Goal: Task Accomplishment & Management: Complete application form

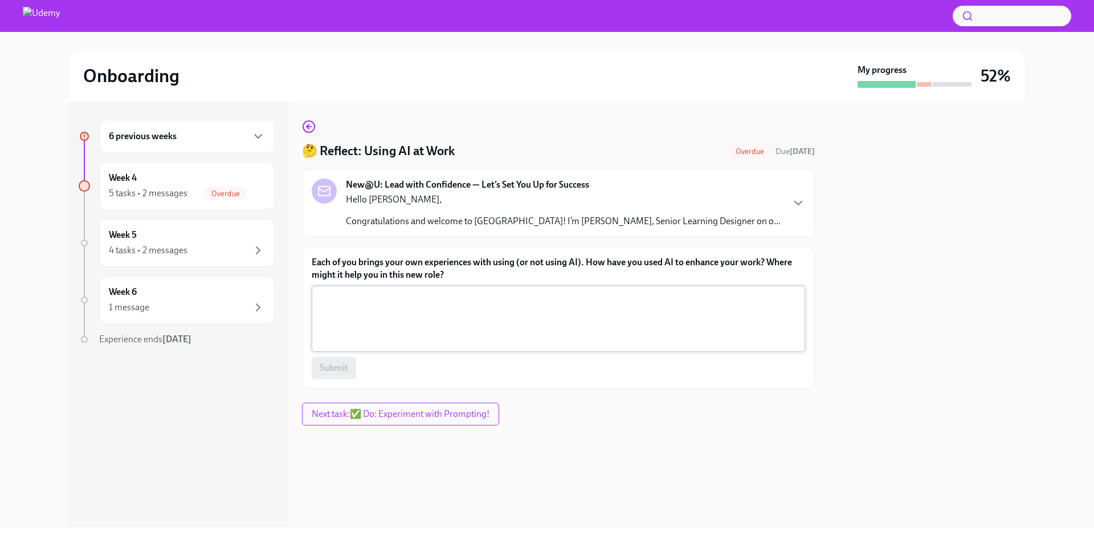
click at [598, 311] on textarea "Each of you brings your own experiences with using (or not using AI). How have …" at bounding box center [559, 318] width 480 height 55
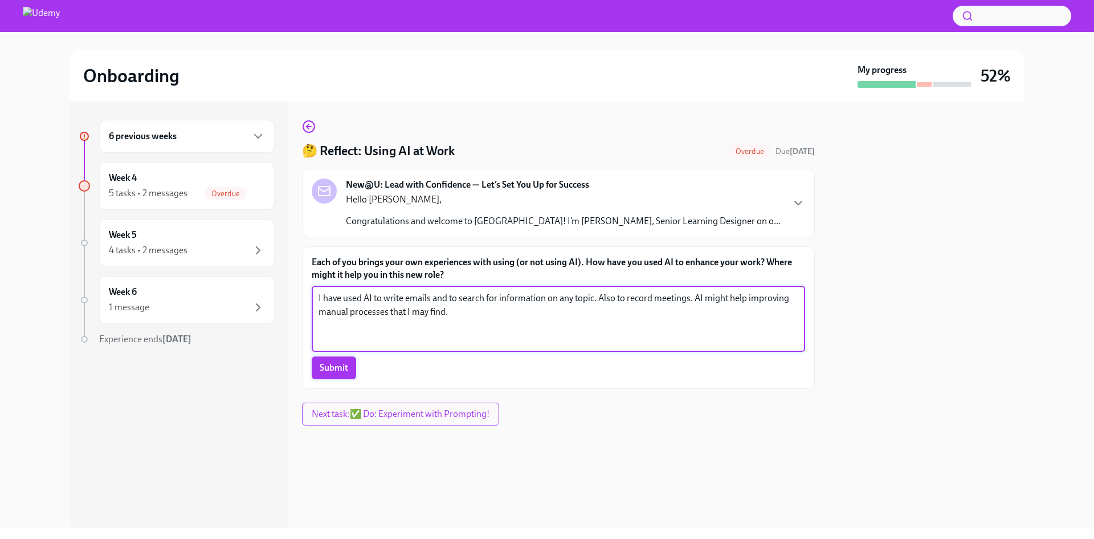
type textarea "I have used AI to write emails and to search for information on any topic. Also…"
click at [325, 366] on span "Submit" at bounding box center [334, 367] width 28 height 11
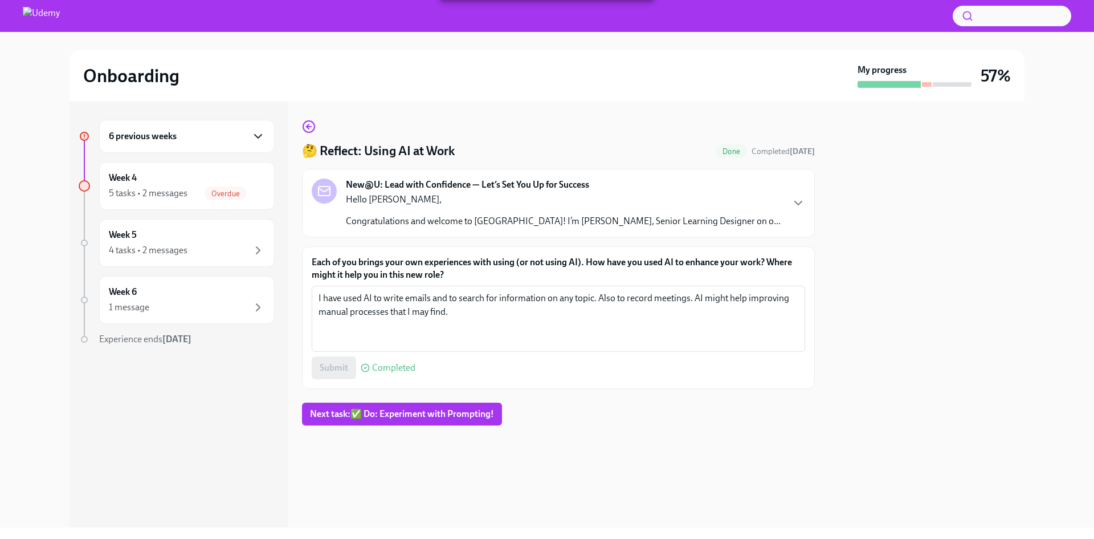
click at [255, 138] on icon "button" at bounding box center [258, 136] width 14 height 14
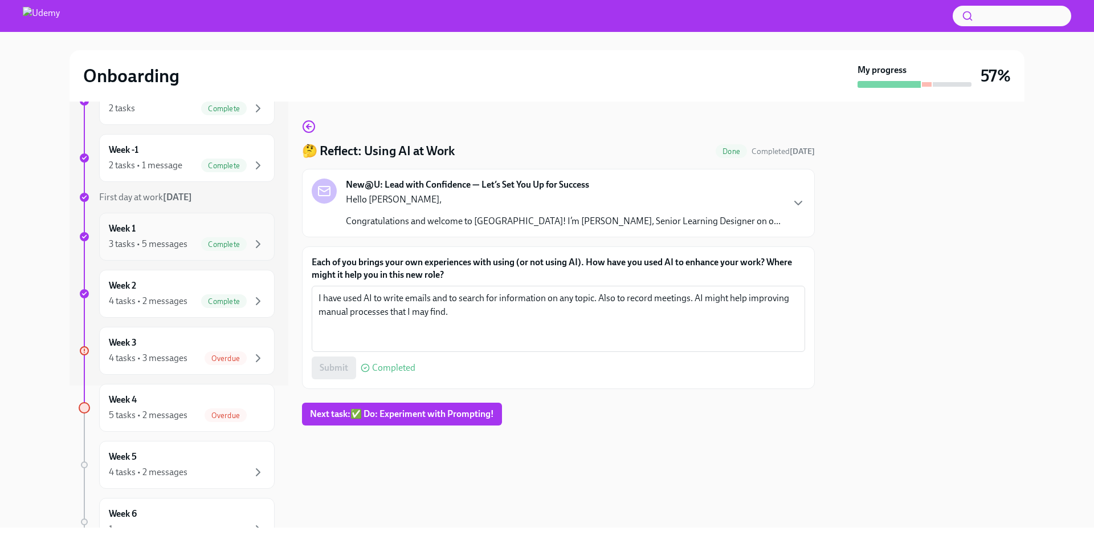
scroll to position [171, 0]
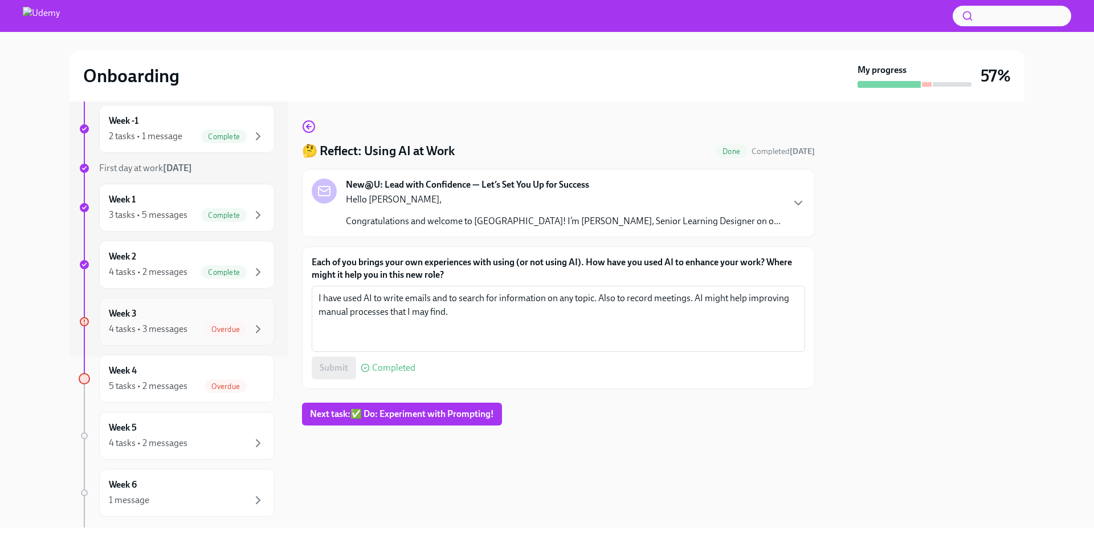
click at [222, 325] on span "Overdue" at bounding box center [226, 329] width 42 height 9
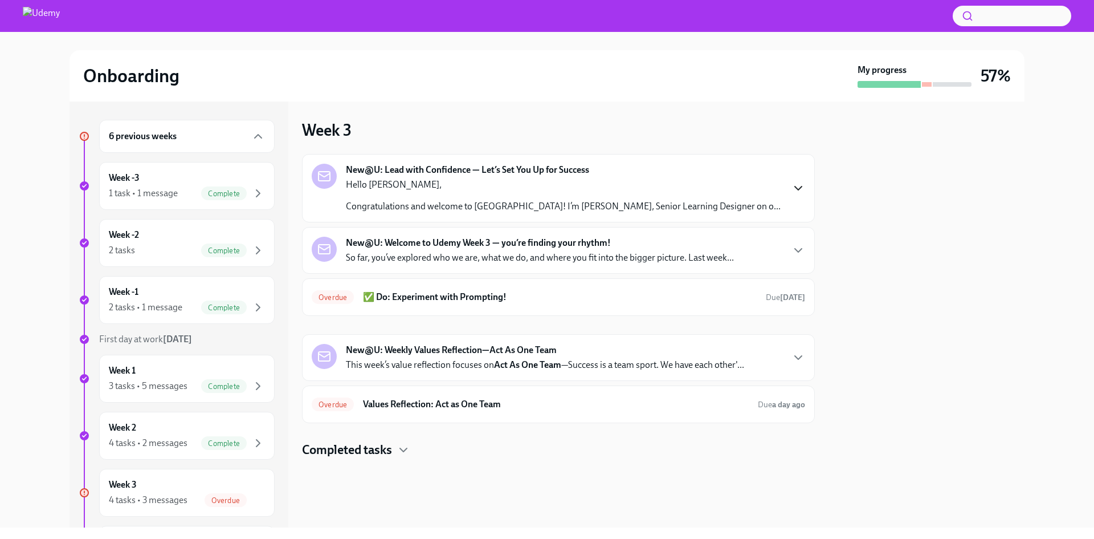
click at [801, 186] on icon "button" at bounding box center [799, 188] width 14 height 14
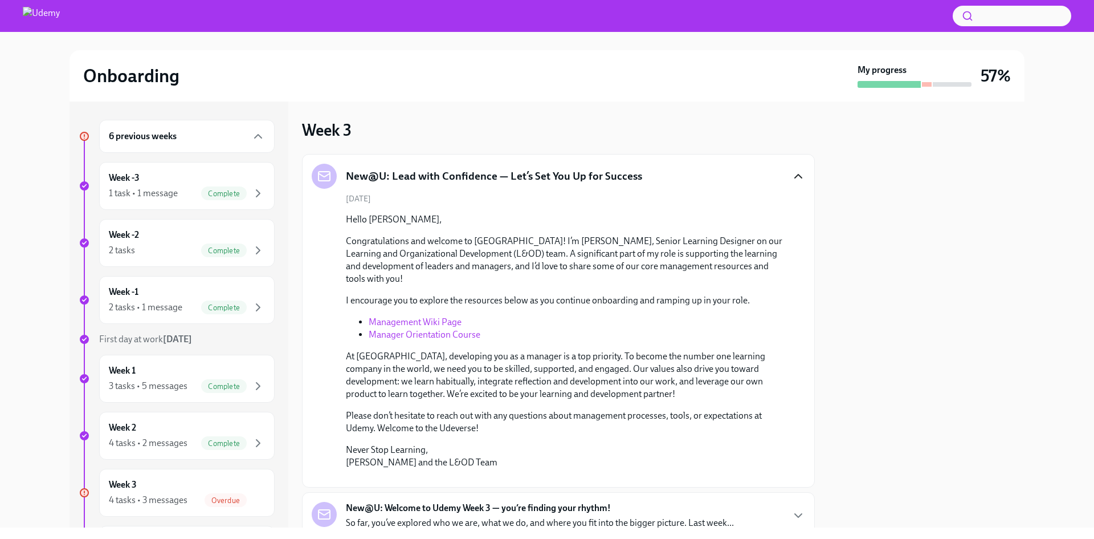
click at [794, 178] on icon "button" at bounding box center [799, 176] width 14 height 14
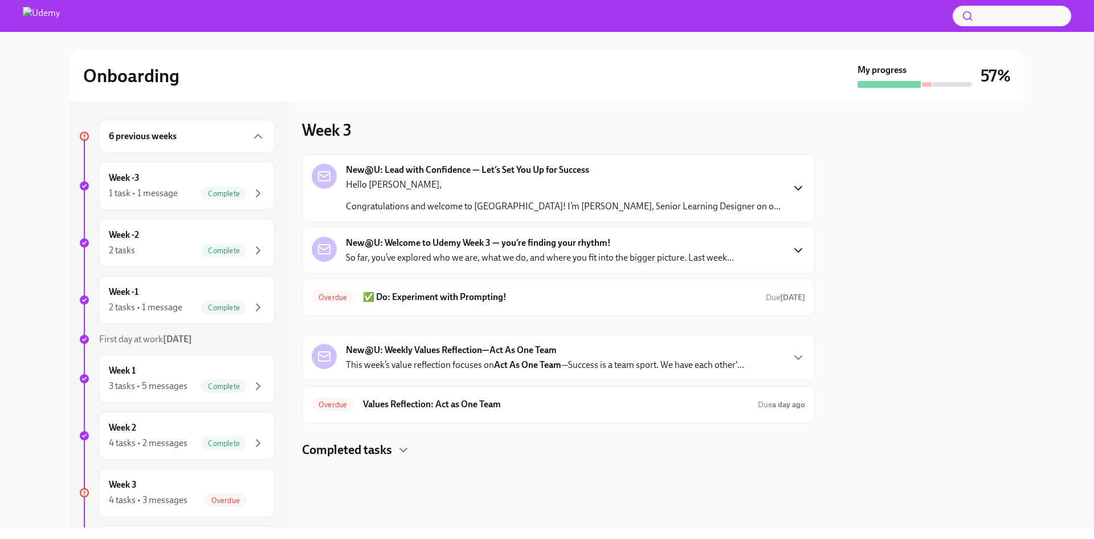
click at [804, 246] on icon "button" at bounding box center [799, 250] width 14 height 14
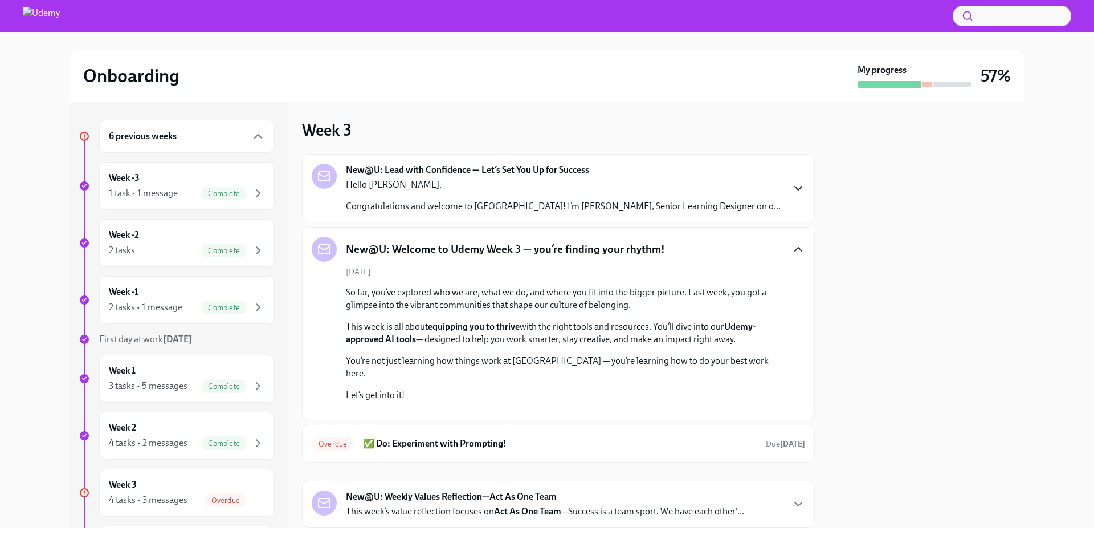
click at [792, 248] on icon "button" at bounding box center [799, 249] width 14 height 14
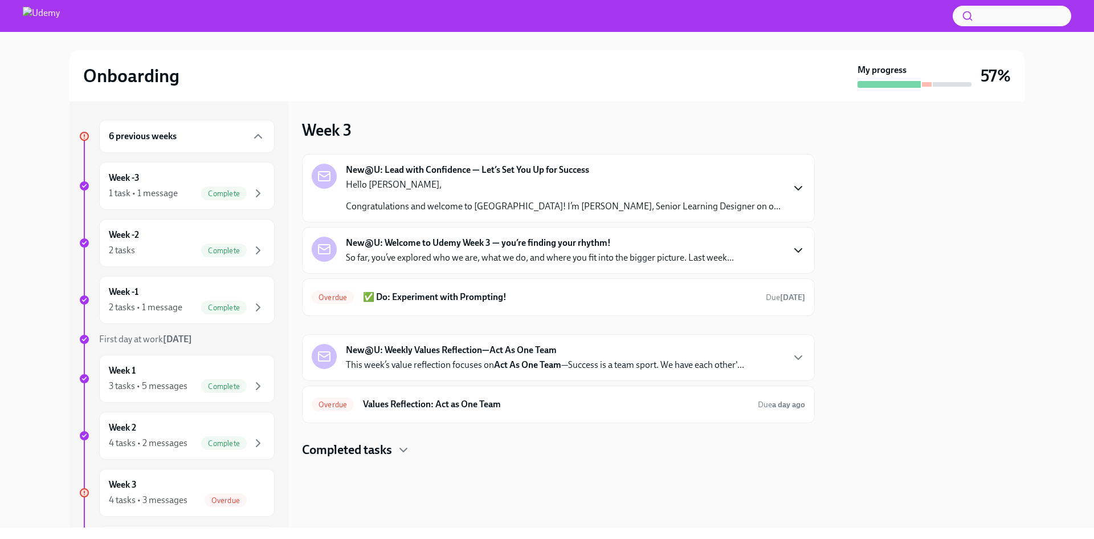
click at [792, 248] on icon "button" at bounding box center [799, 250] width 14 height 14
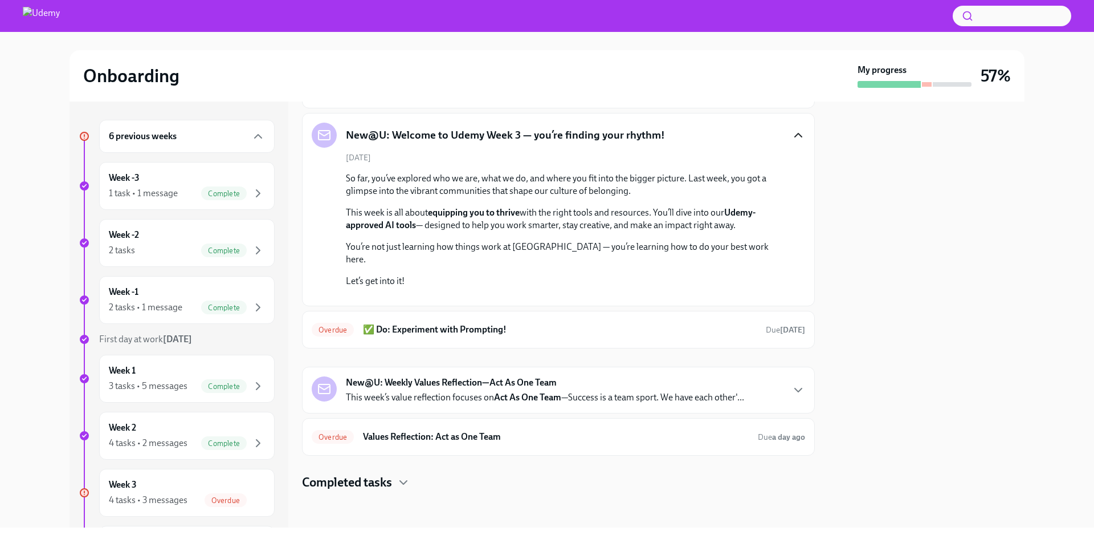
scroll to position [264, 0]
click at [409, 331] on h6 "✅ Do: Experiment with Prompting!" at bounding box center [560, 329] width 394 height 13
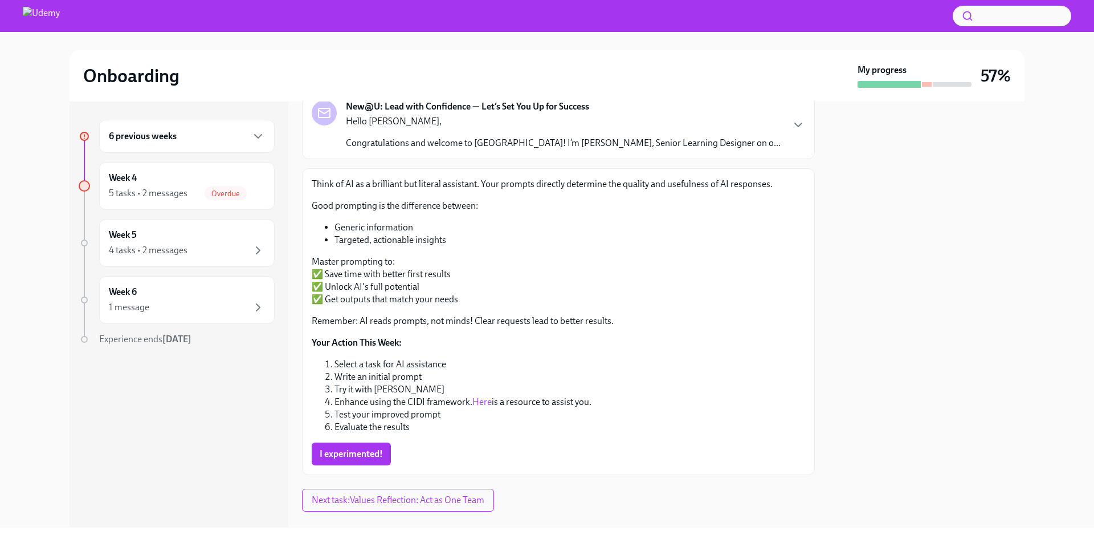
scroll to position [99, 0]
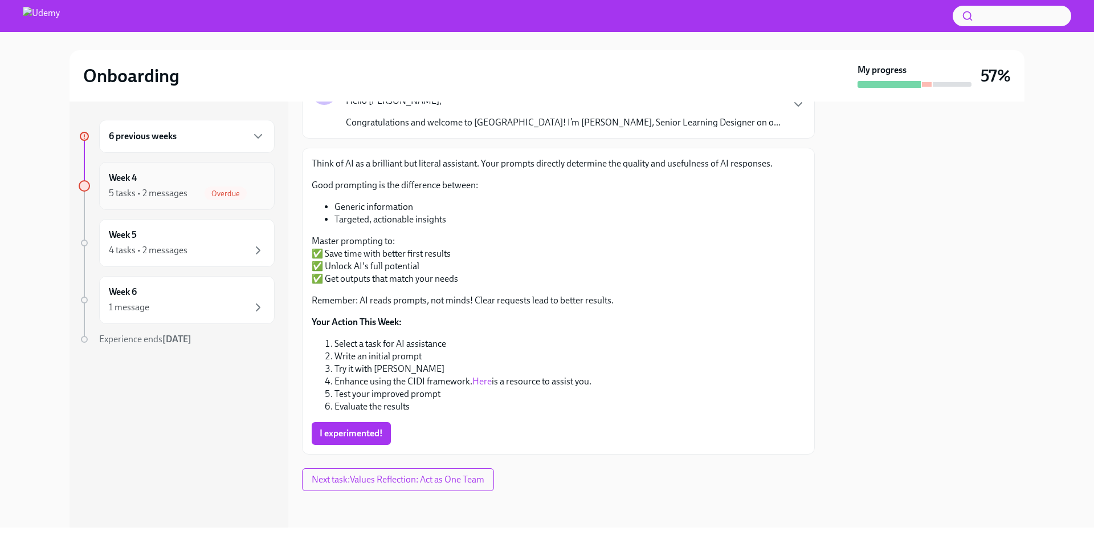
click at [241, 193] on span "Overdue" at bounding box center [226, 193] width 42 height 9
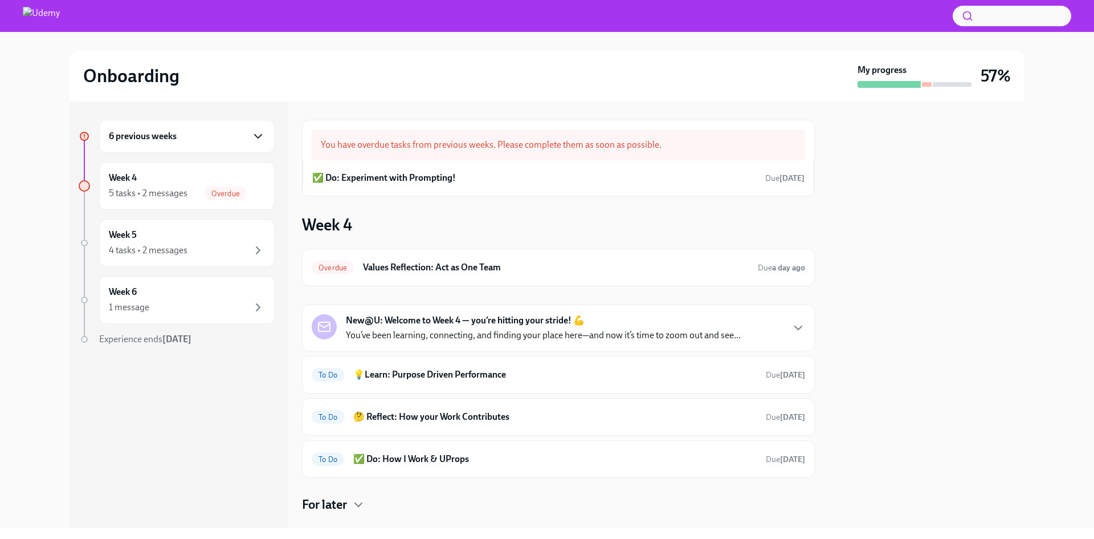
click at [251, 136] on icon "button" at bounding box center [258, 136] width 14 height 14
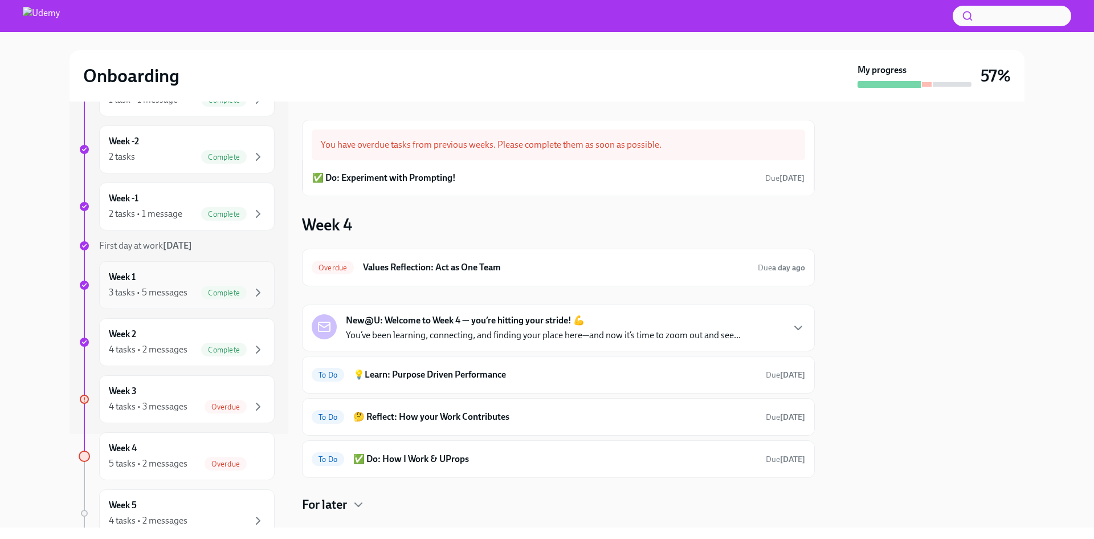
scroll to position [114, 0]
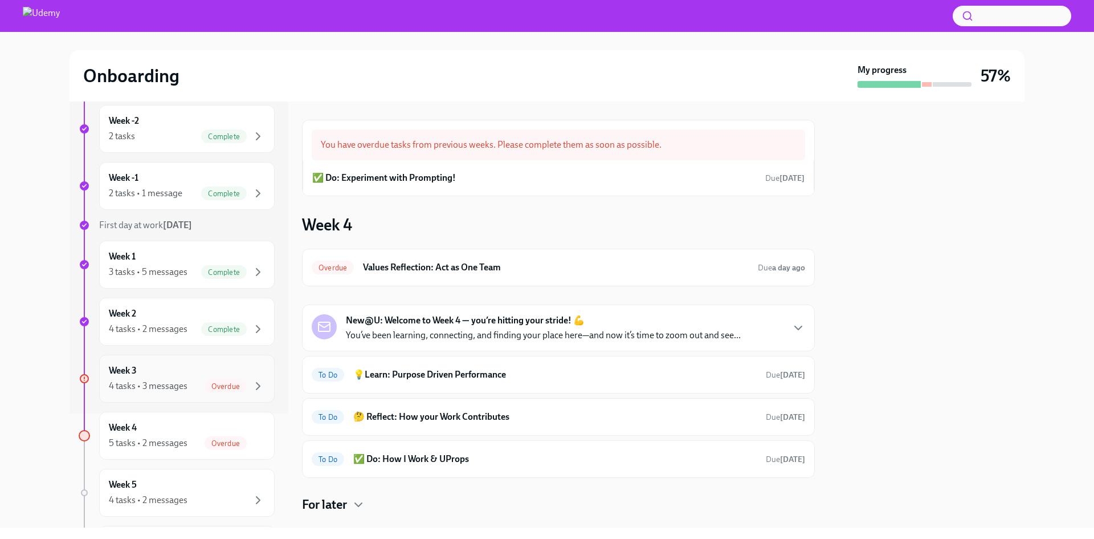
click at [220, 382] on span "Overdue" at bounding box center [226, 386] width 42 height 9
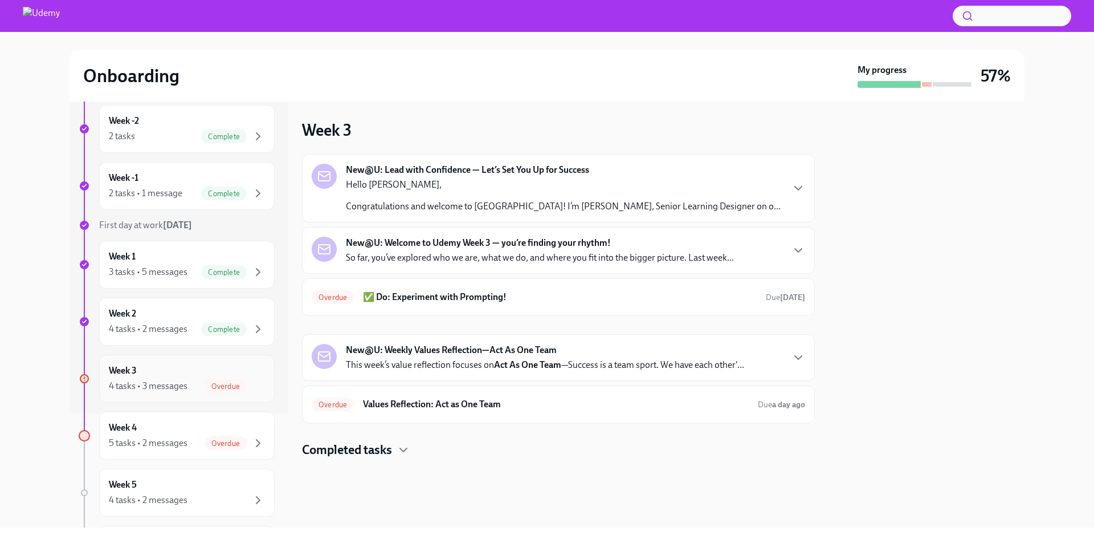
scroll to position [171, 0]
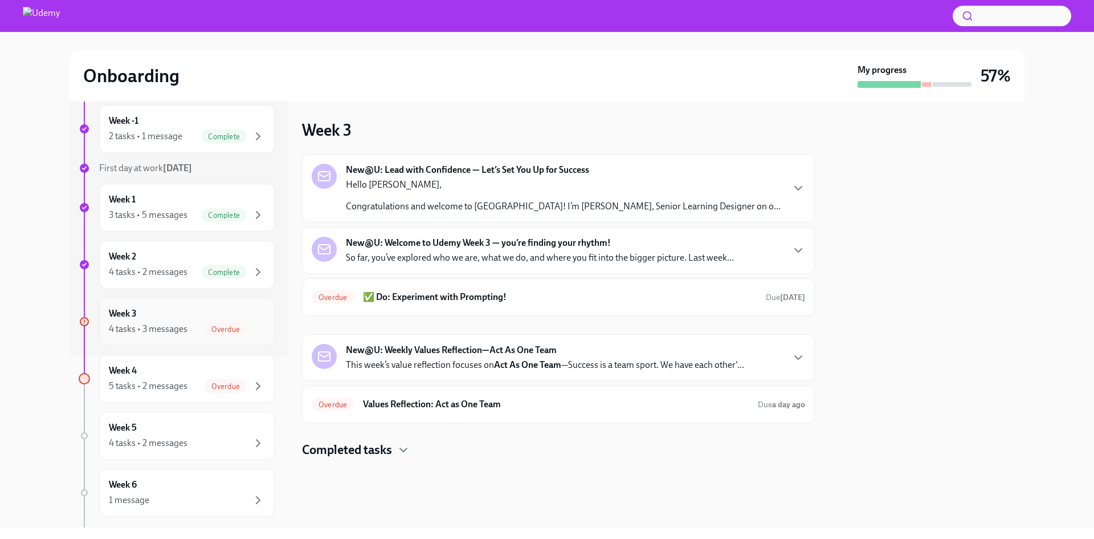
click at [220, 382] on span "Overdue" at bounding box center [226, 386] width 42 height 9
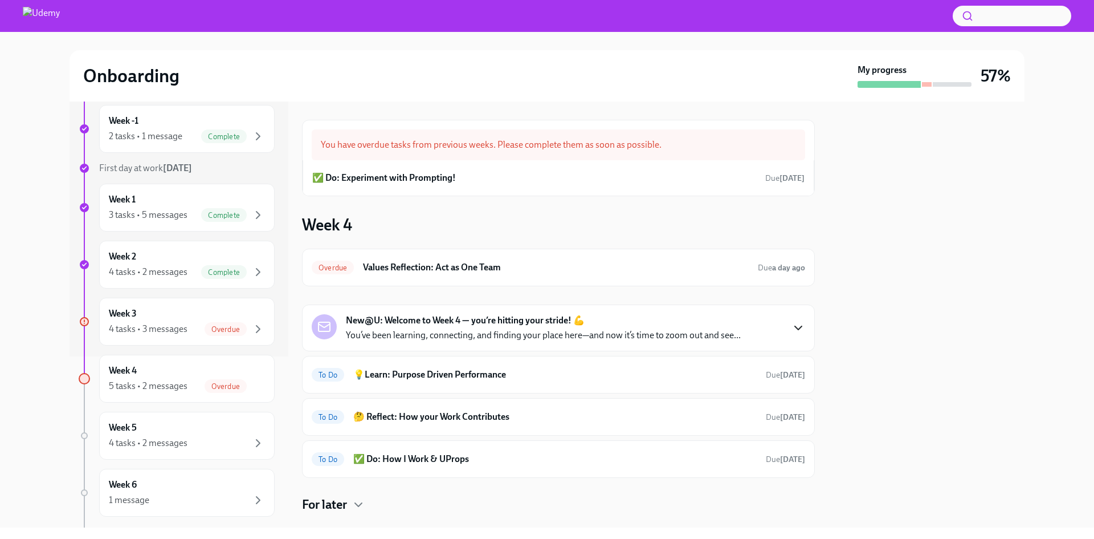
click at [792, 329] on icon "button" at bounding box center [799, 328] width 14 height 14
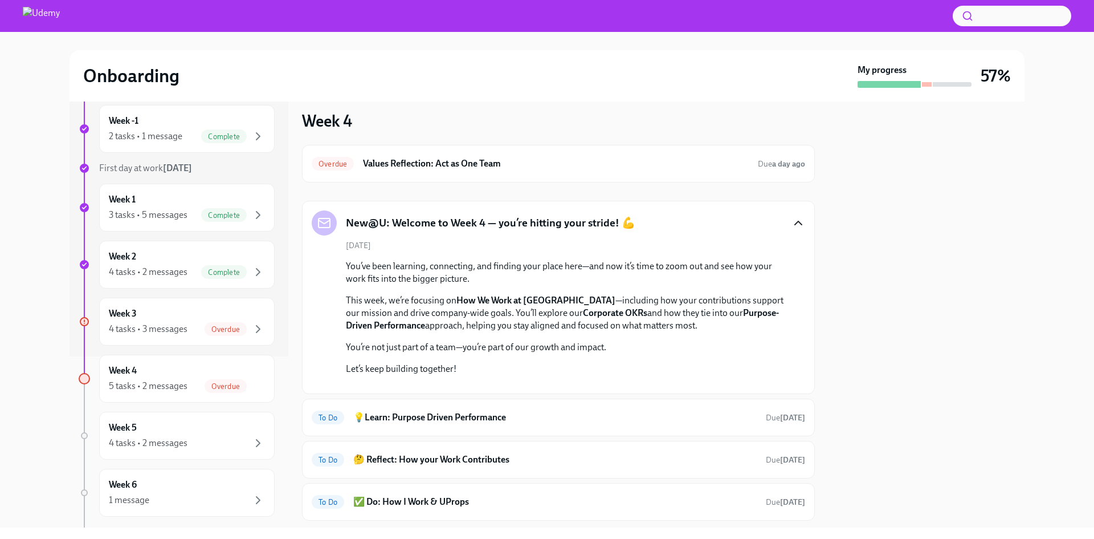
scroll to position [100, 0]
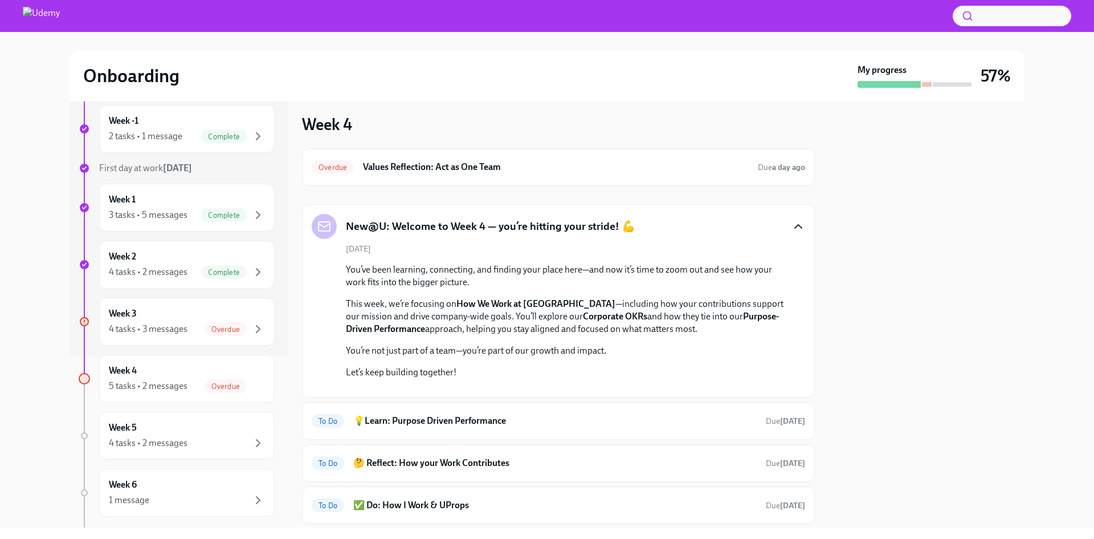
click at [792, 223] on icon "button" at bounding box center [799, 226] width 14 height 14
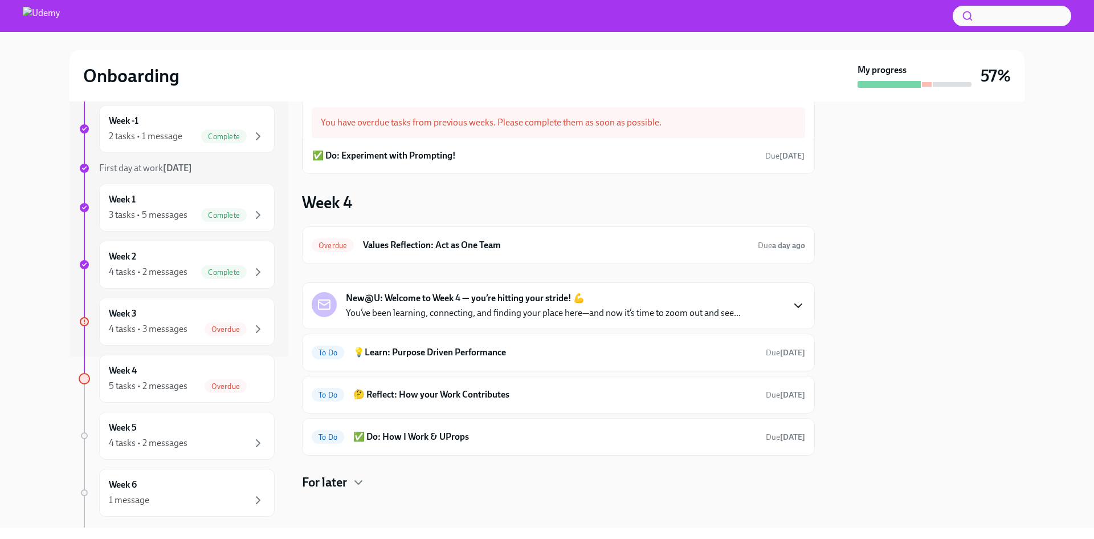
scroll to position [0, 0]
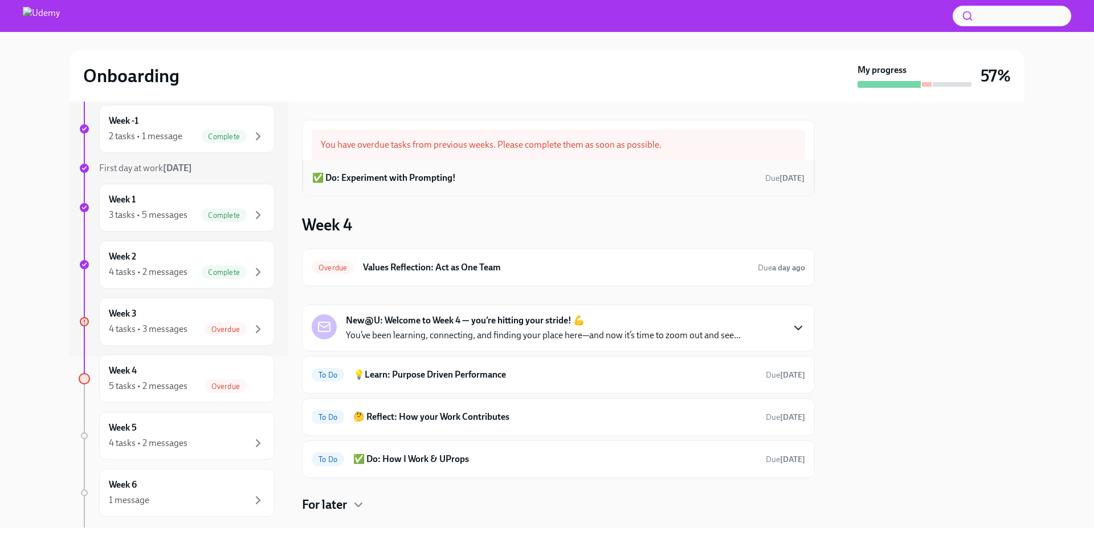
click at [372, 176] on h6 "✅ Do: Experiment with Prompting!" at bounding box center [384, 178] width 144 height 13
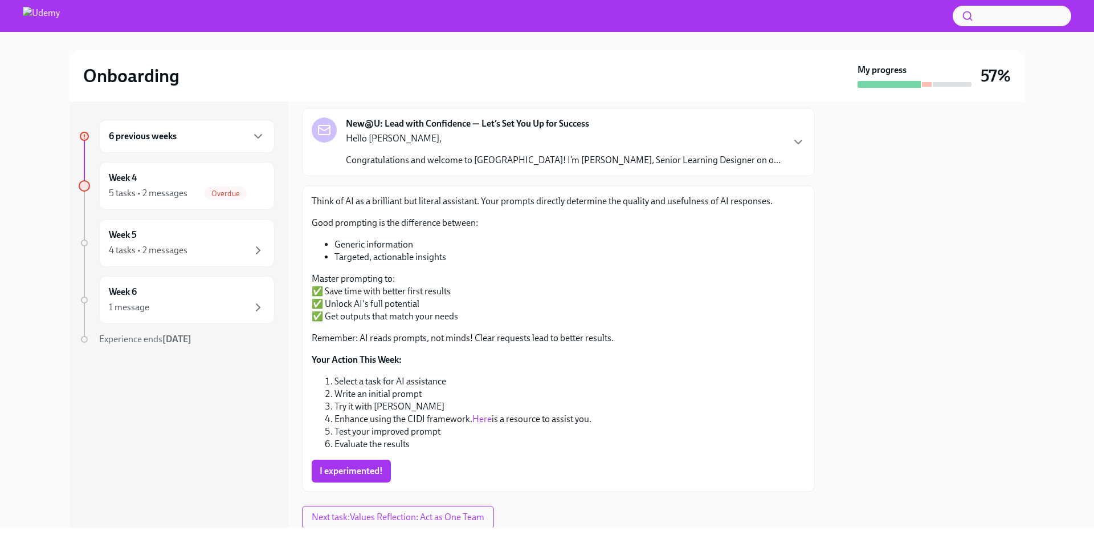
scroll to position [42, 0]
